Goal: Task Accomplishment & Management: Use online tool/utility

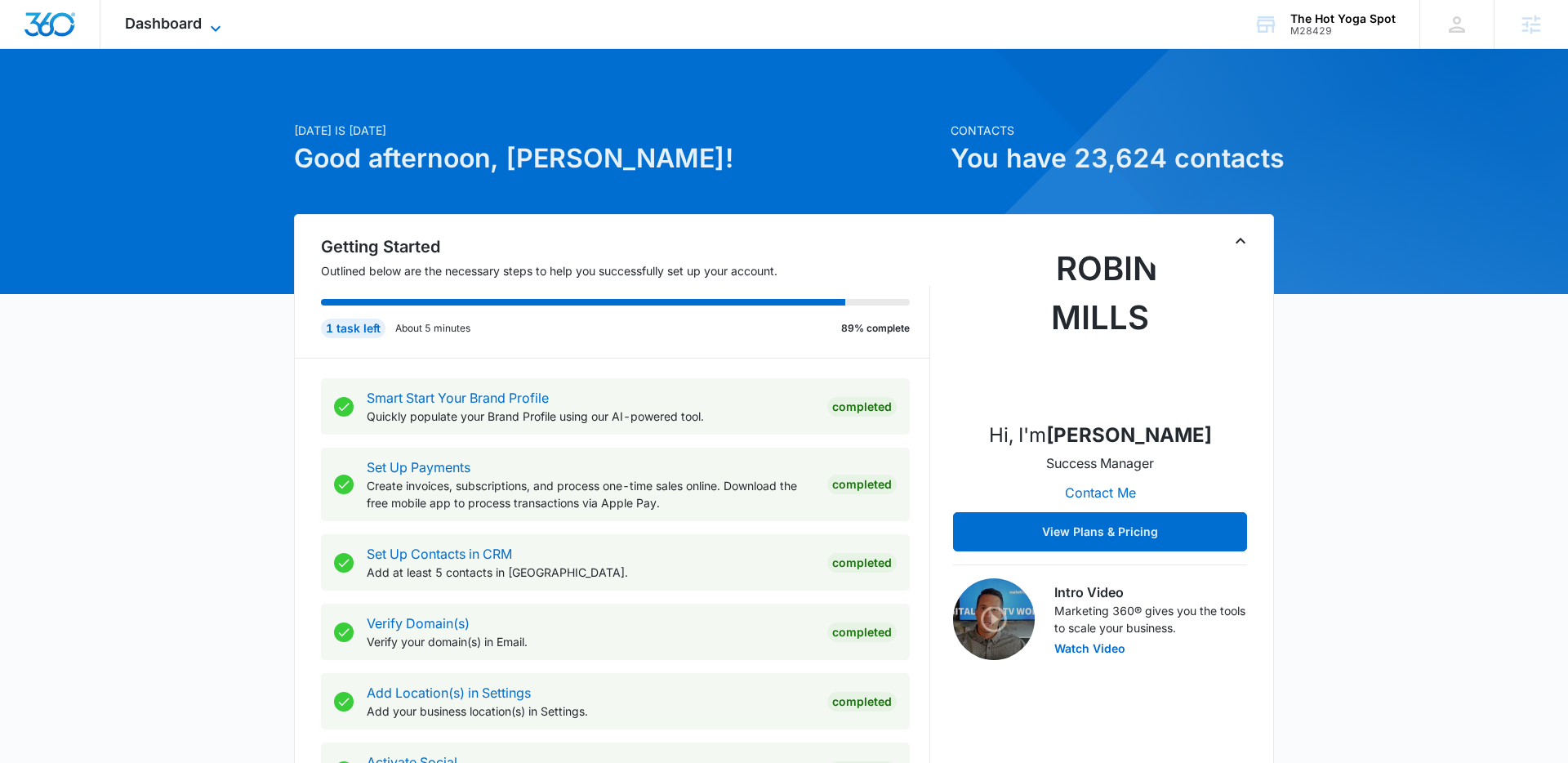
click at [170, 24] on span "Dashboard" at bounding box center [164, 22] width 77 height 17
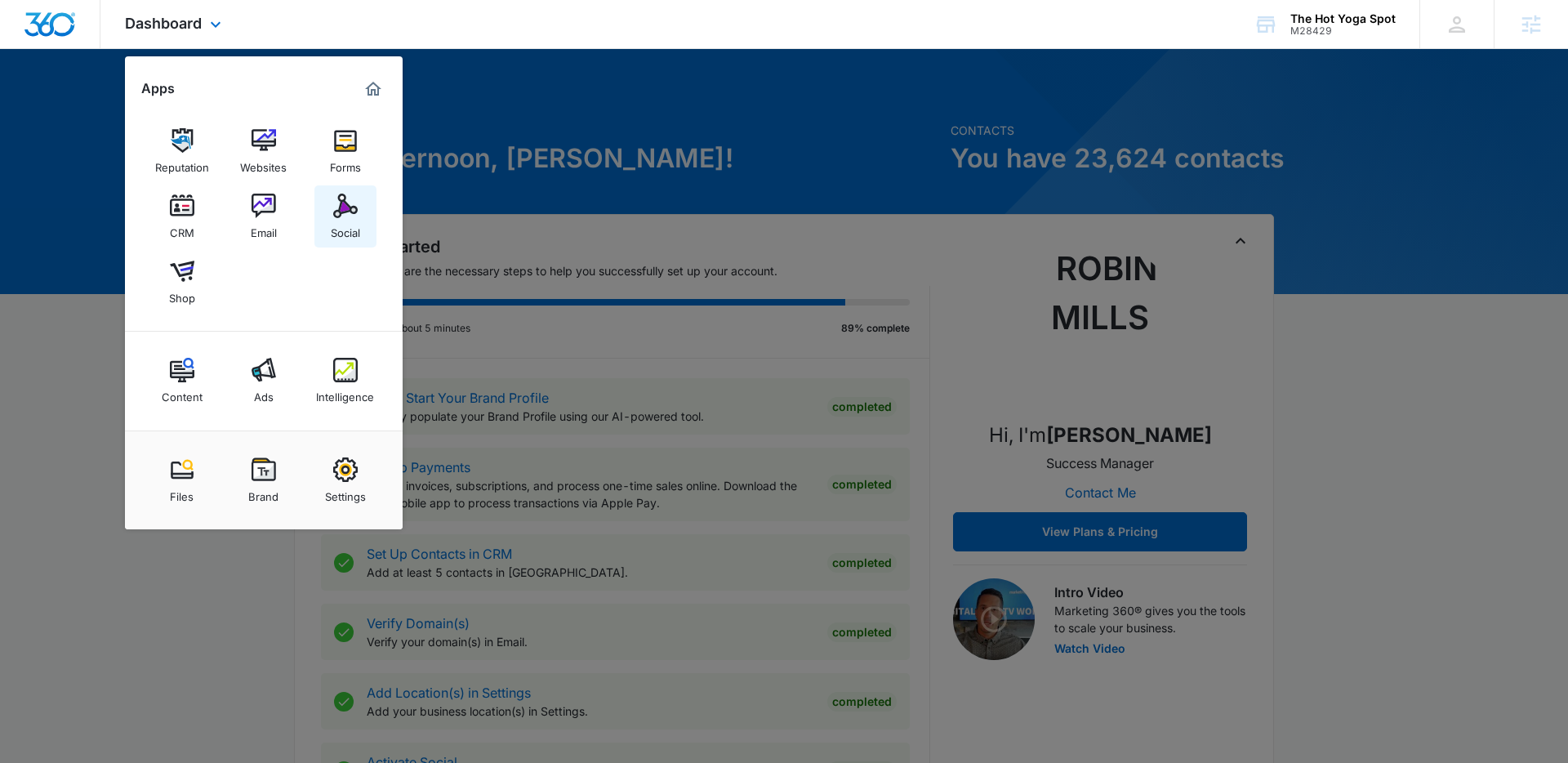
click at [358, 229] on div "Social" at bounding box center [345, 229] width 30 height 21
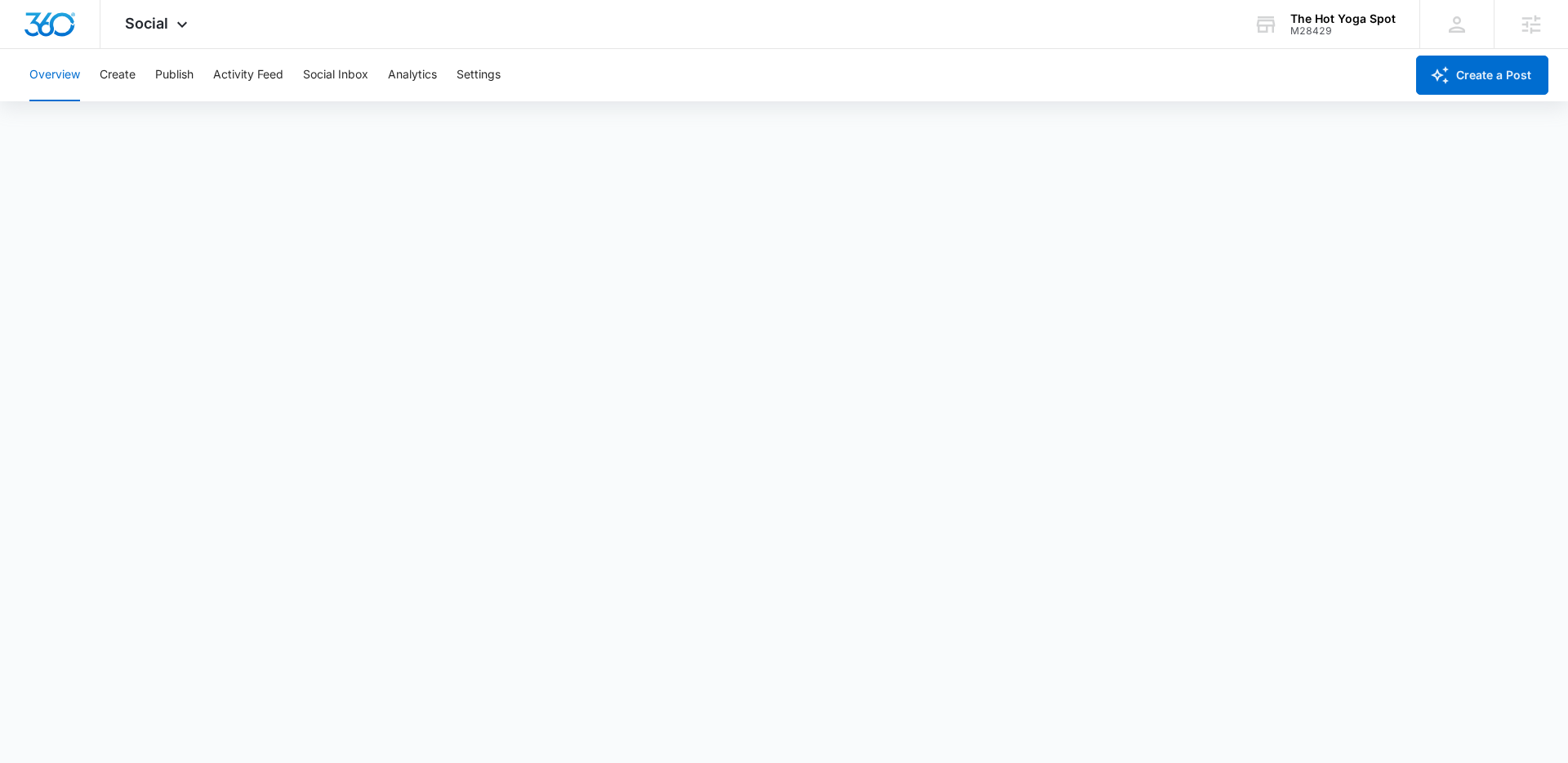
click at [151, 78] on div "Overview Create Publish Activity Feed Social Inbox Analytics Settings" at bounding box center [712, 75] width 1385 height 52
click at [112, 78] on button "Create" at bounding box center [117, 75] width 36 height 52
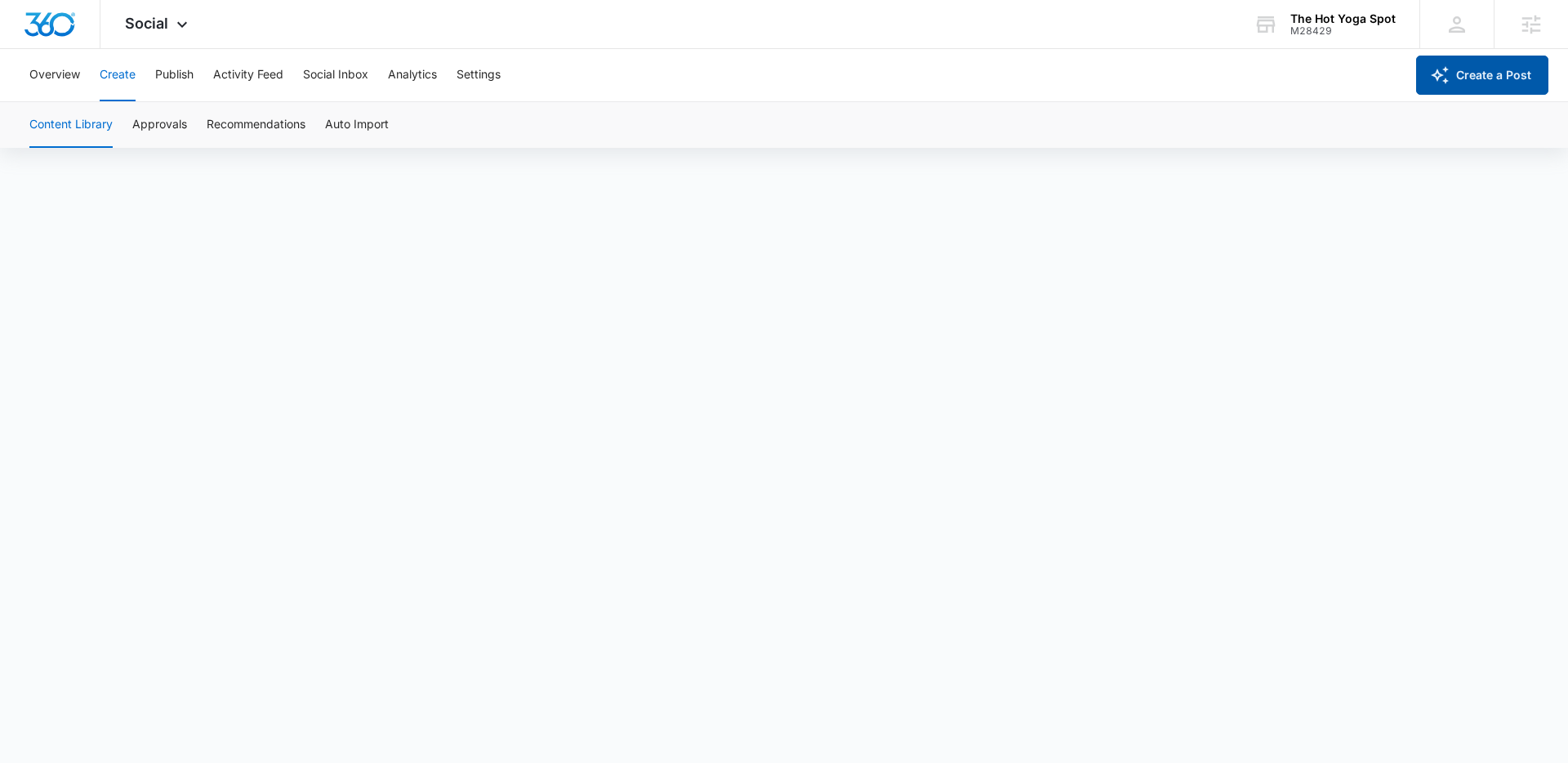
click at [1498, 72] on button "Create a Post" at bounding box center [1482, 75] width 132 height 39
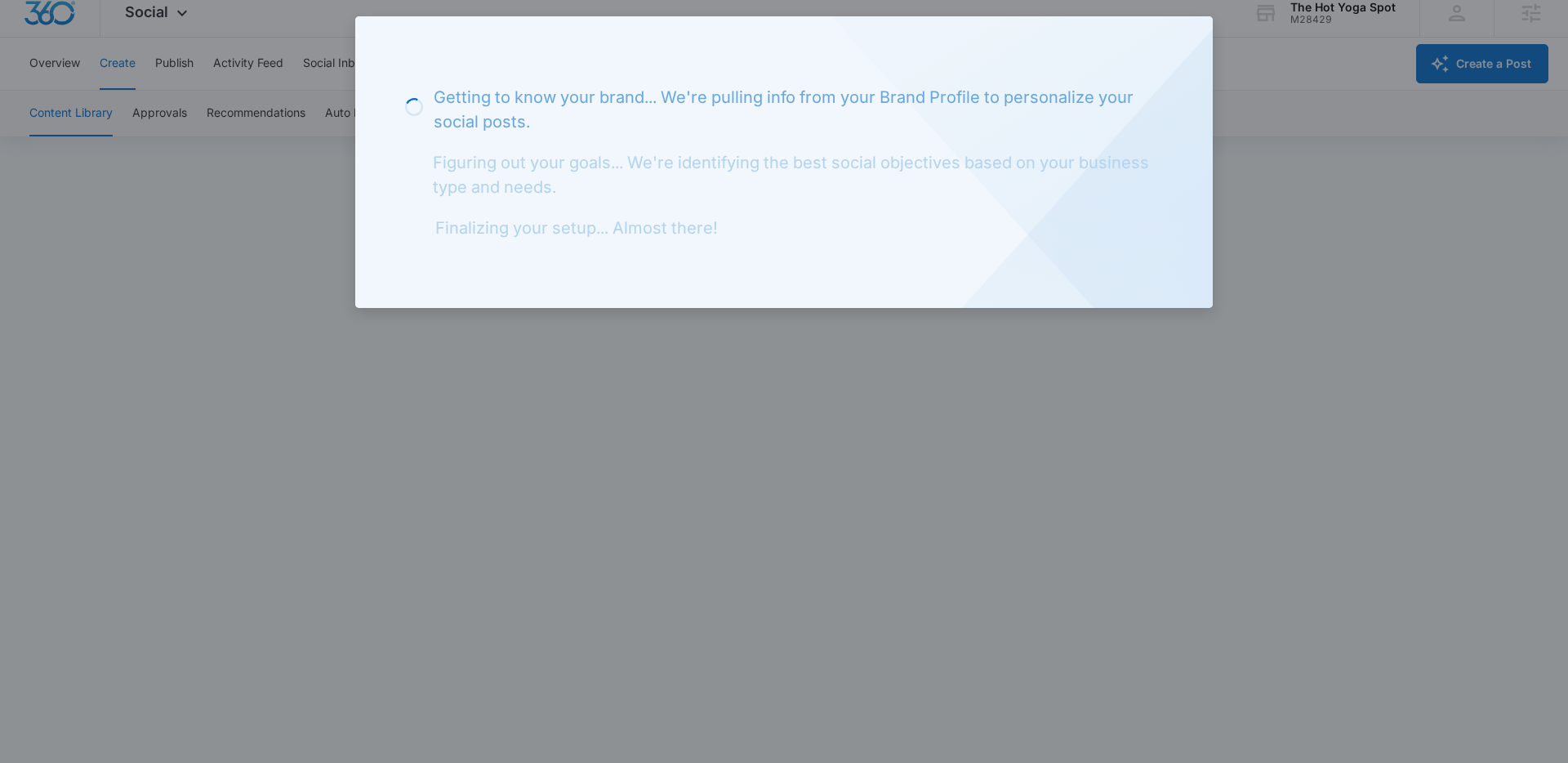
click at [1235, 197] on div at bounding box center [784, 381] width 1568 height 763
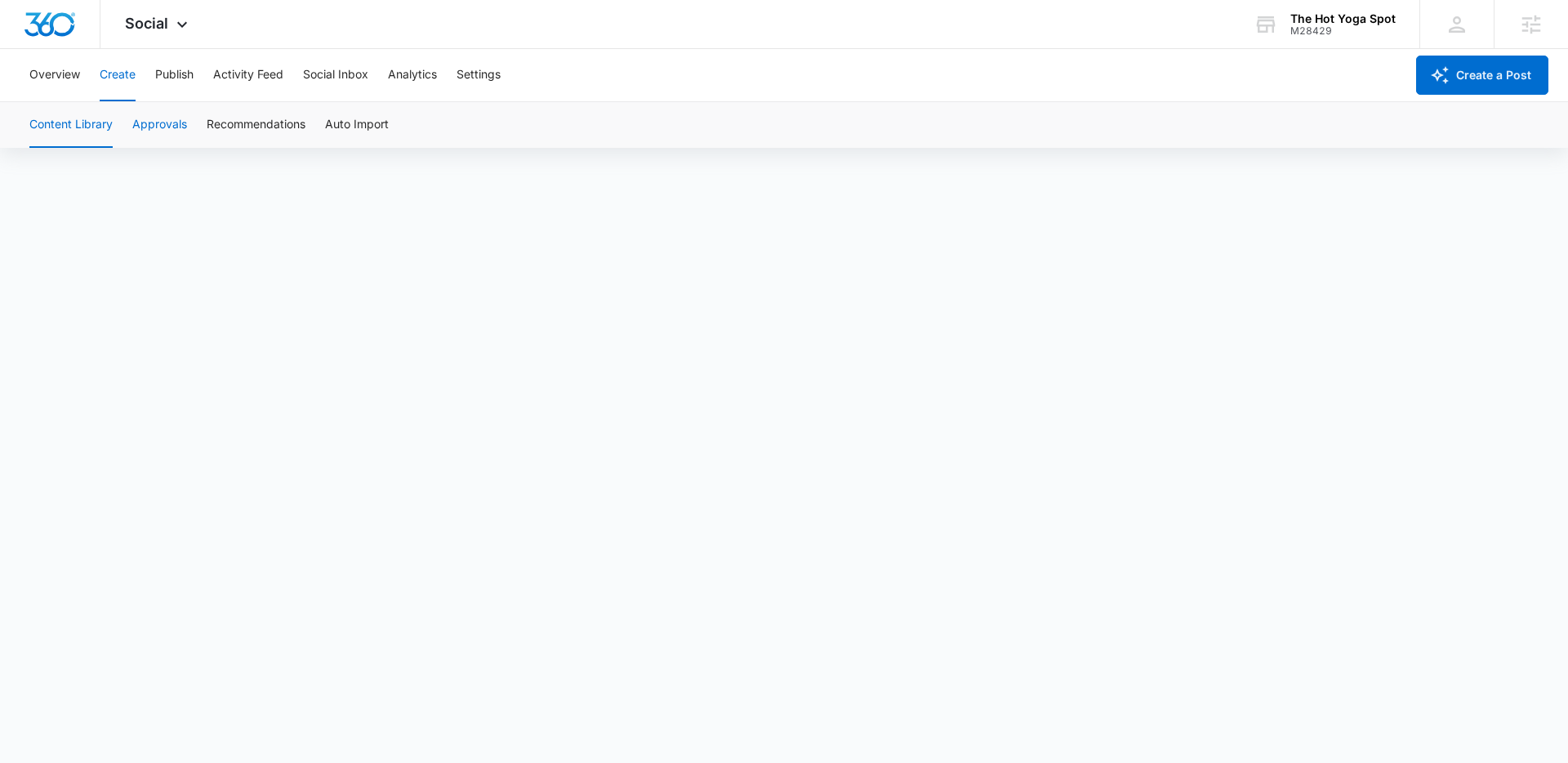
click at [170, 124] on button "Approvals" at bounding box center [159, 124] width 55 height 46
click at [183, 81] on button "Publish" at bounding box center [174, 75] width 38 height 52
click at [110, 68] on button "Create" at bounding box center [117, 75] width 36 height 52
click at [166, 122] on button "Approvals" at bounding box center [159, 124] width 55 height 46
click at [125, 72] on button "Create" at bounding box center [117, 75] width 36 height 52
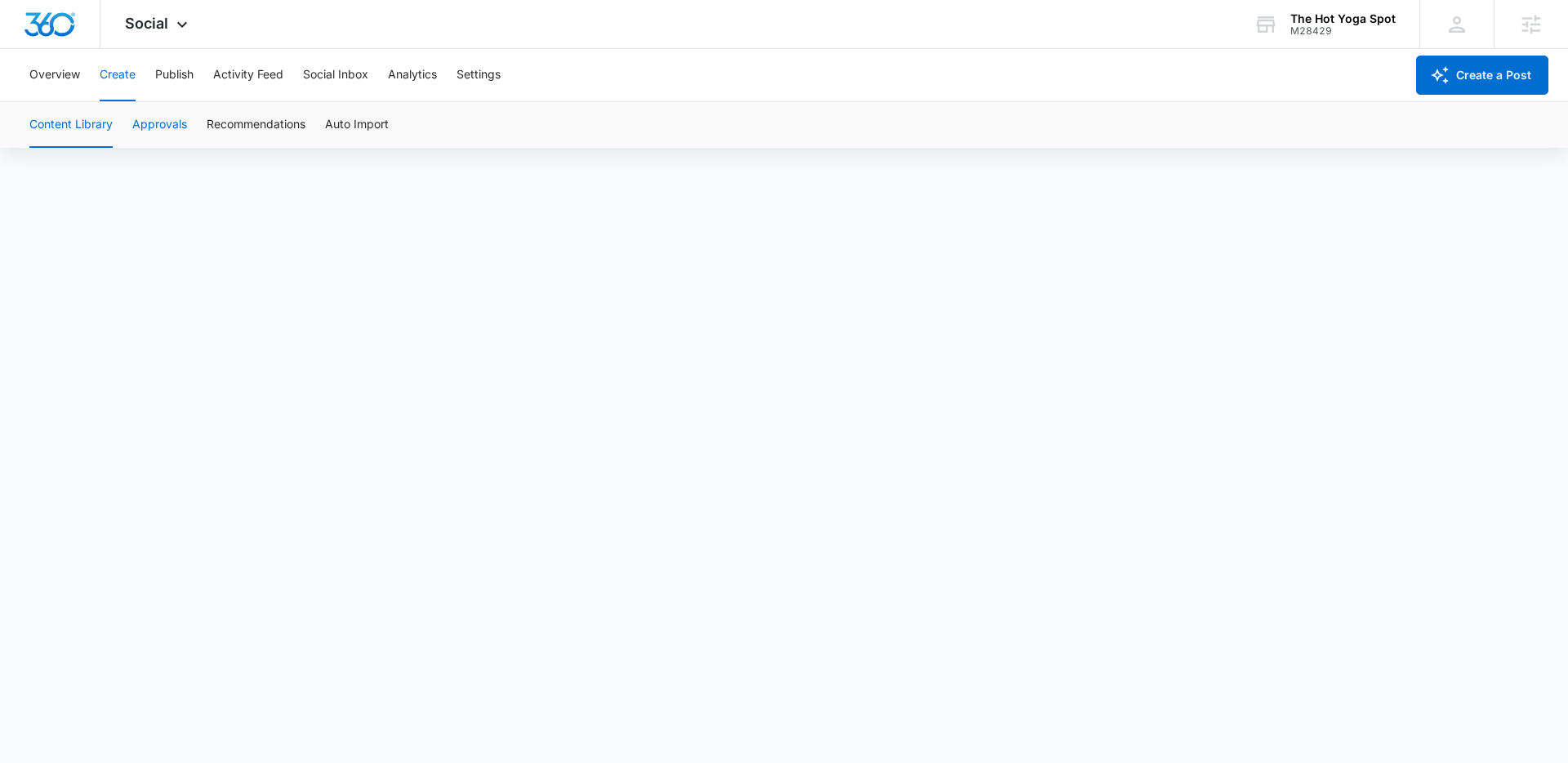
click at [164, 129] on button "Approvals" at bounding box center [159, 124] width 55 height 46
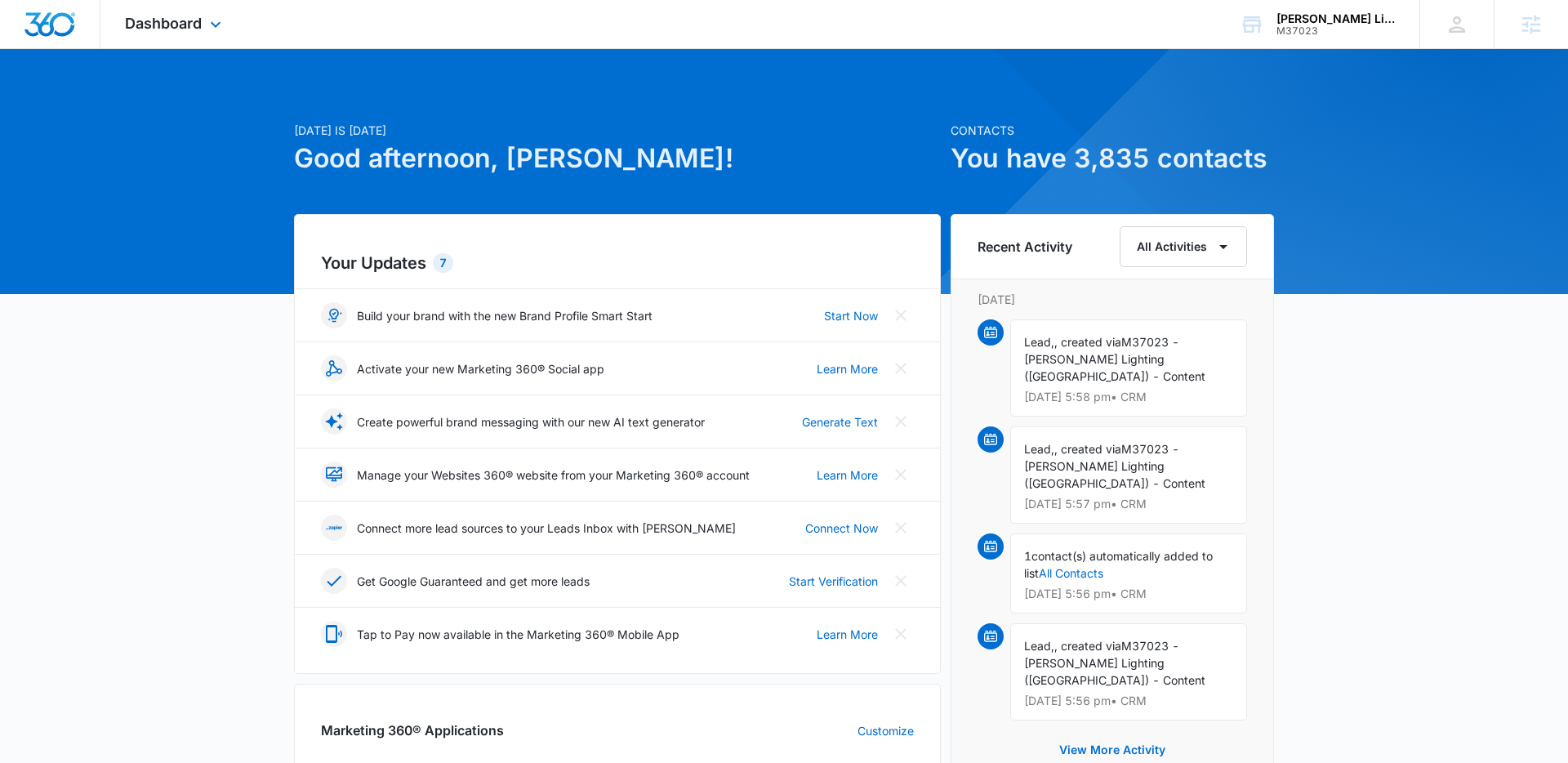
click at [164, 48] on div "Dashboard Apps Reputation Websites Forms CRM Email Social Shop Content Ads Inte…" at bounding box center [784, 24] width 1568 height 49
click at [164, 40] on div "Dashboard Apps Reputation Websites Forms CRM Email Social Shop Content Ads Inte…" at bounding box center [174, 24] width 149 height 48
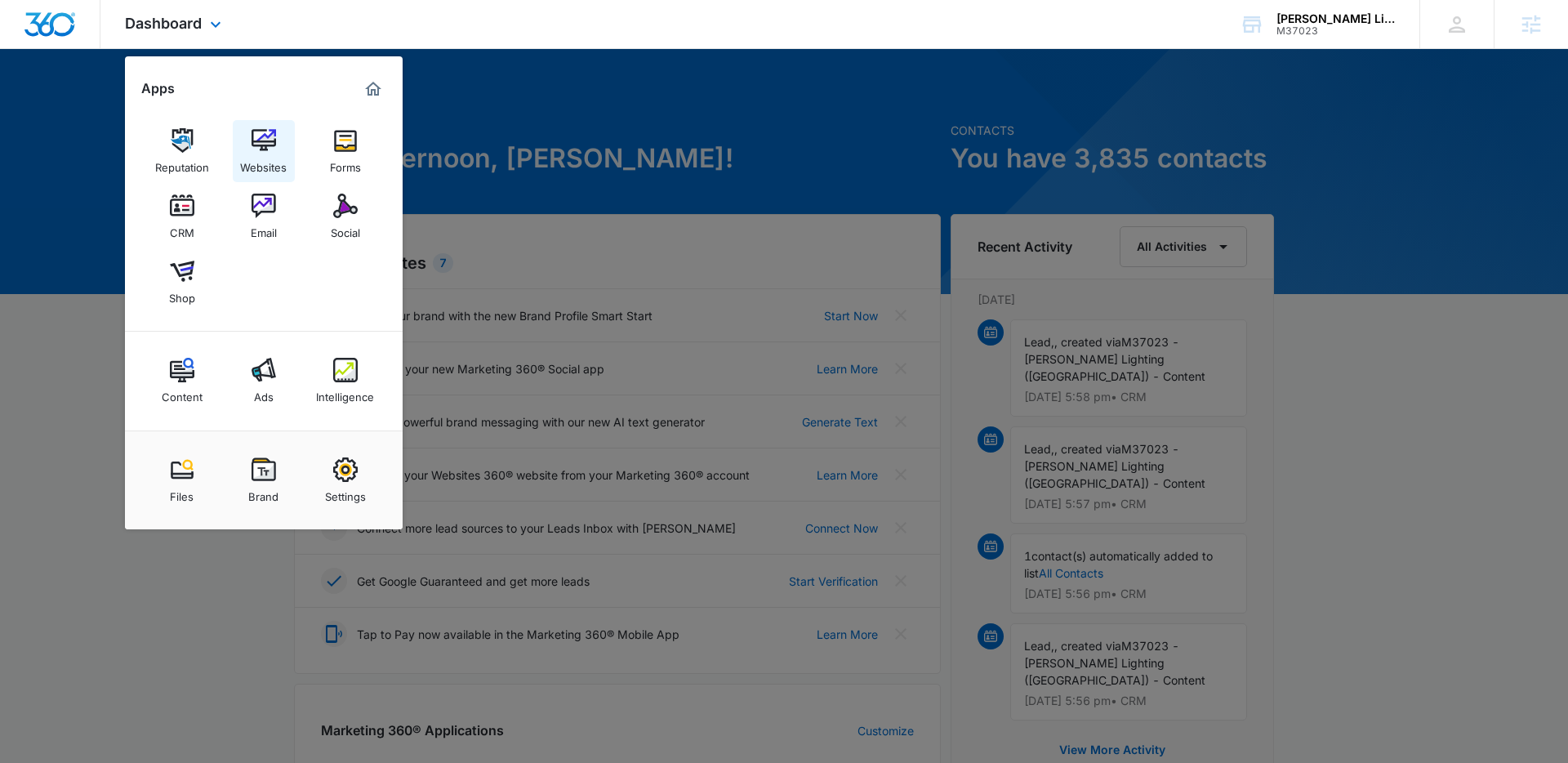
click at [264, 146] on img at bounding box center [263, 140] width 24 height 24
